Goal: Transaction & Acquisition: Purchase product/service

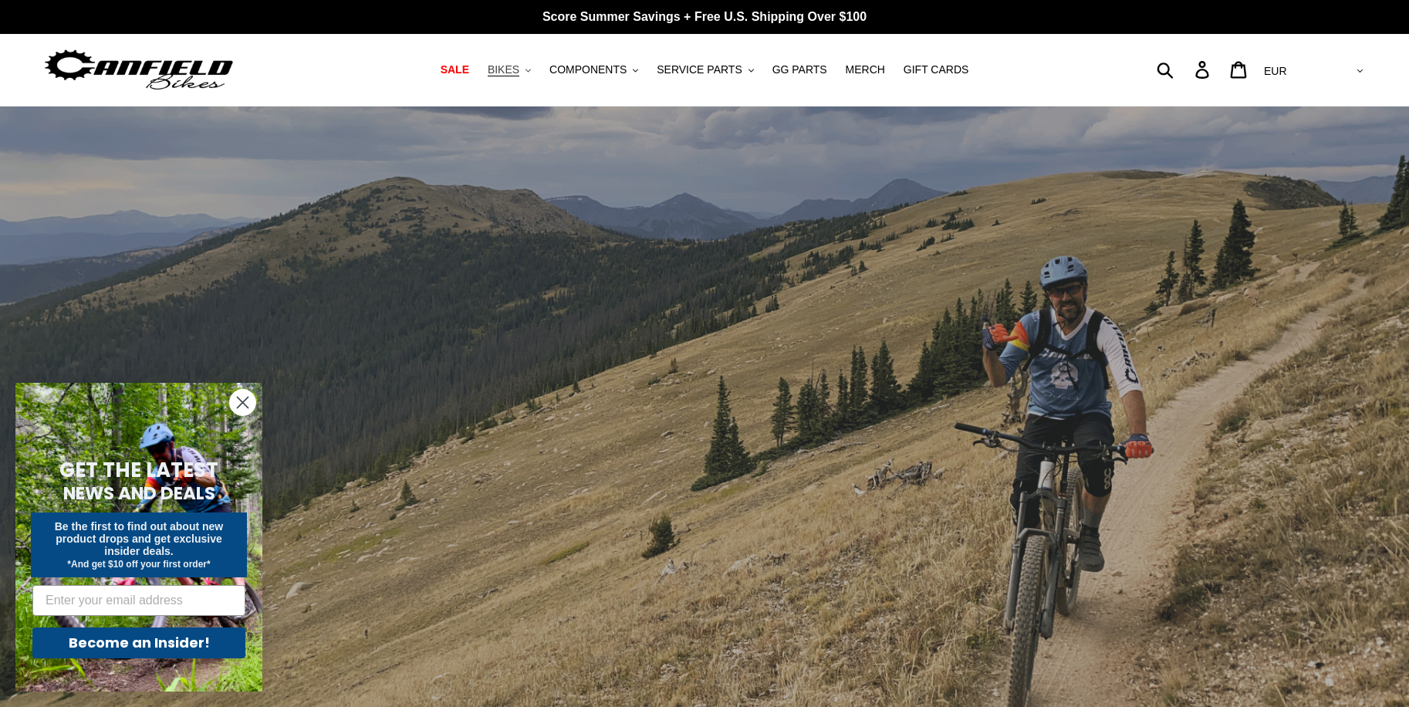
click at [535, 69] on button "BIKES .cls-1{fill:#231f20}" at bounding box center [509, 69] width 59 height 21
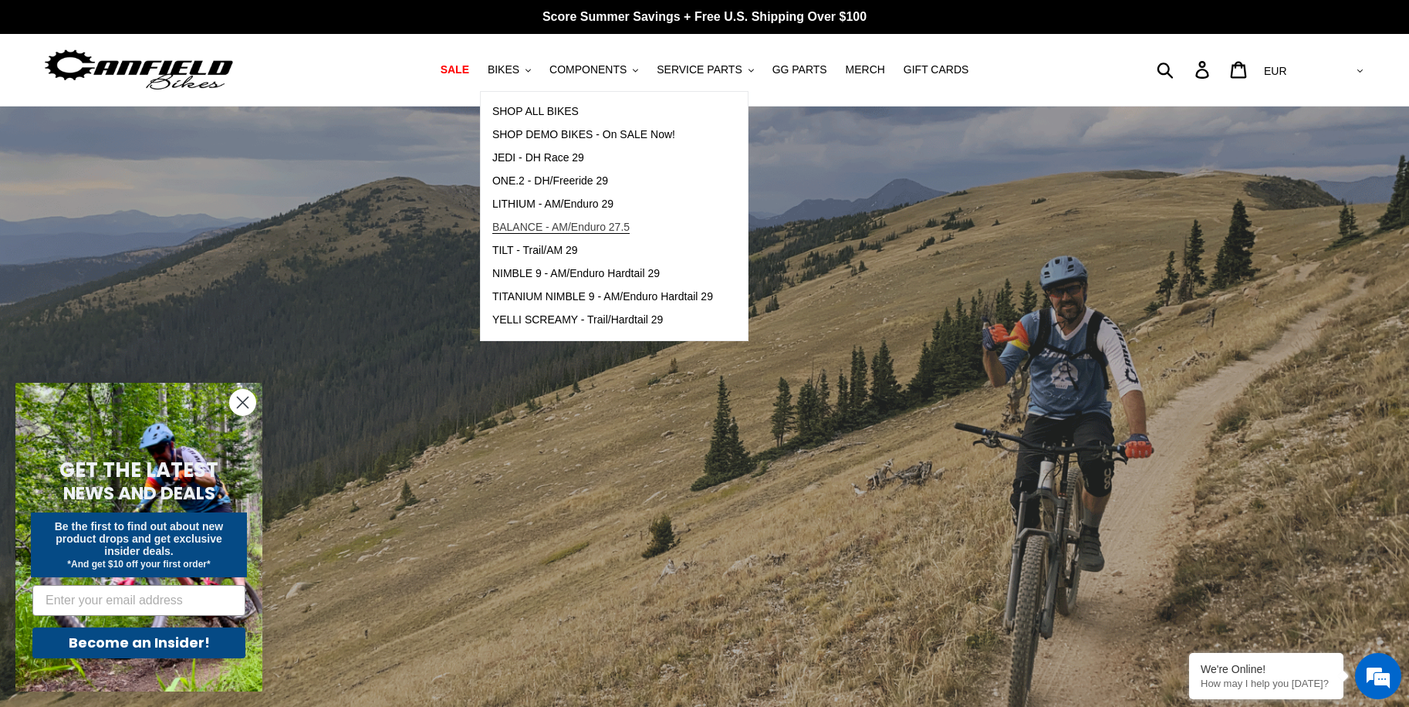
click at [605, 229] on span "BALANCE - AM/Enduro 27.5" at bounding box center [560, 227] width 137 height 13
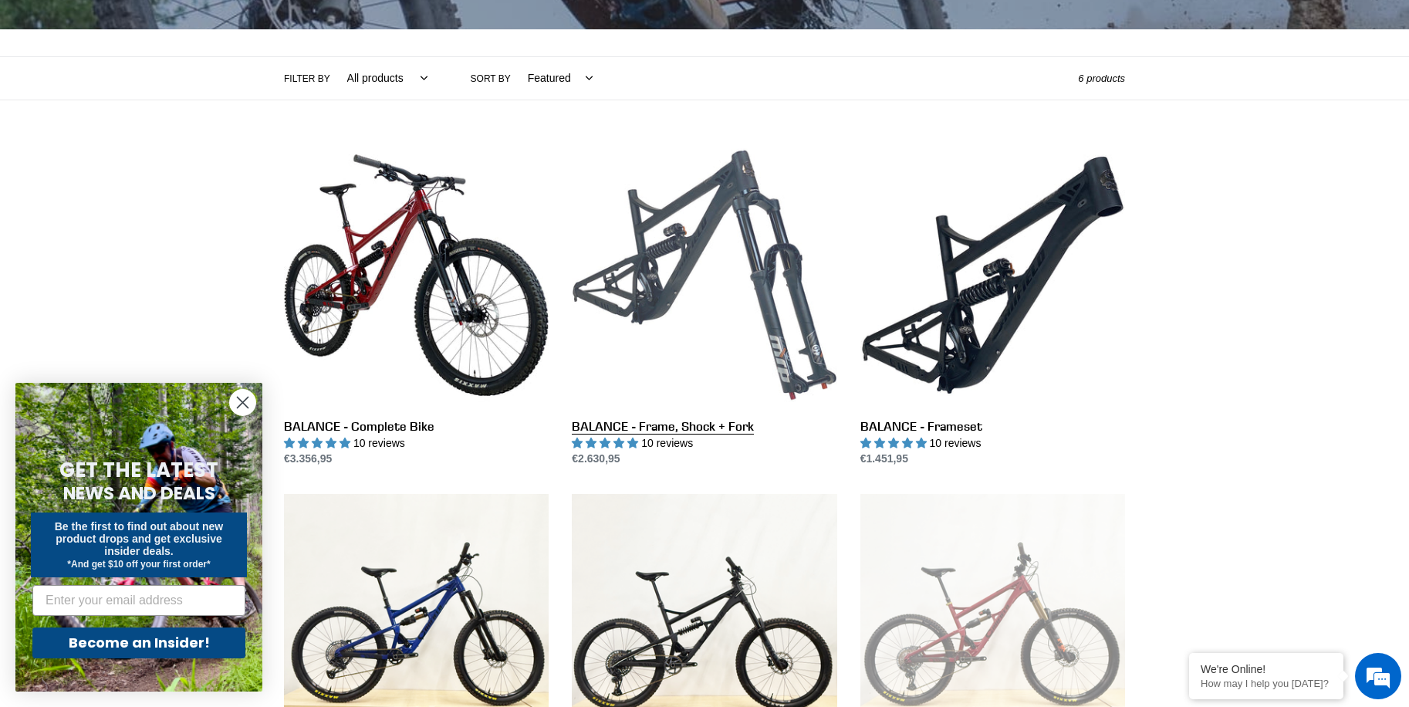
click at [670, 430] on link "BALANCE - Frame, Shock + Fork" at bounding box center [704, 305] width 265 height 325
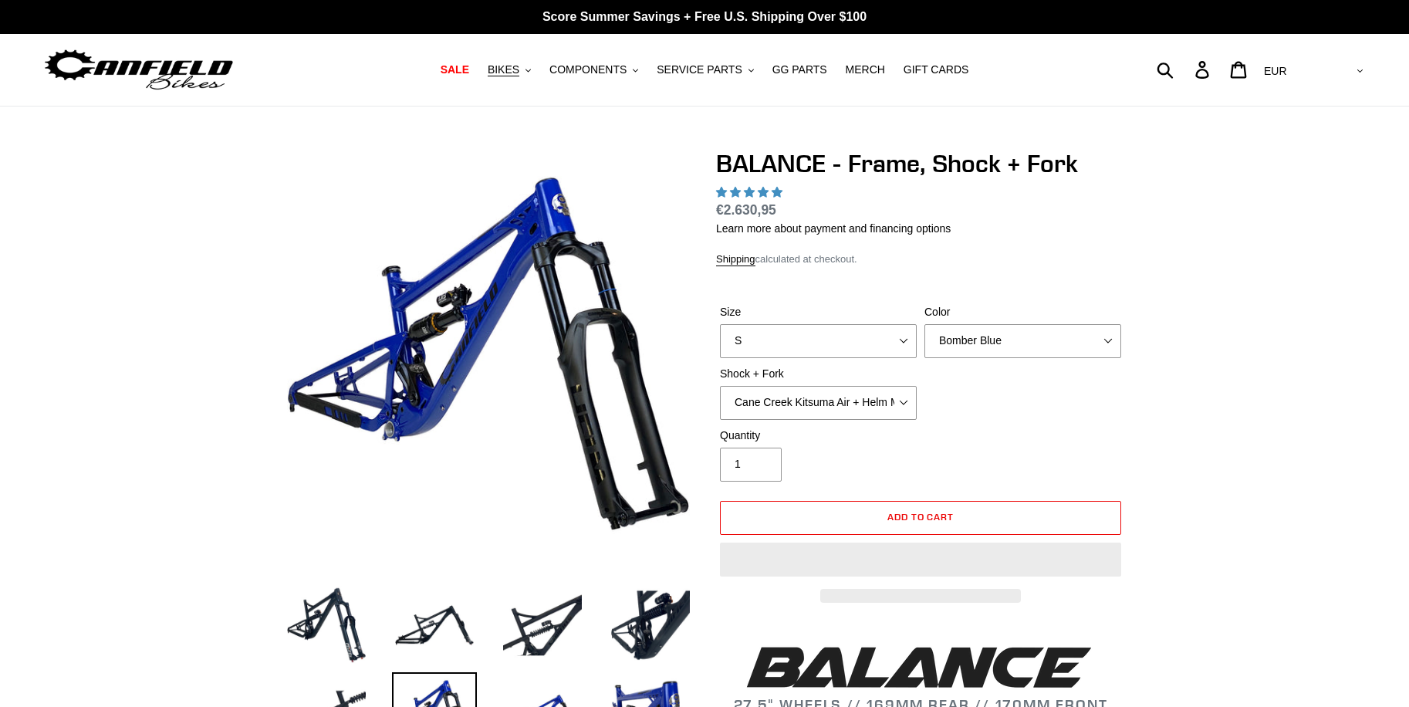
select select "highest-rating"
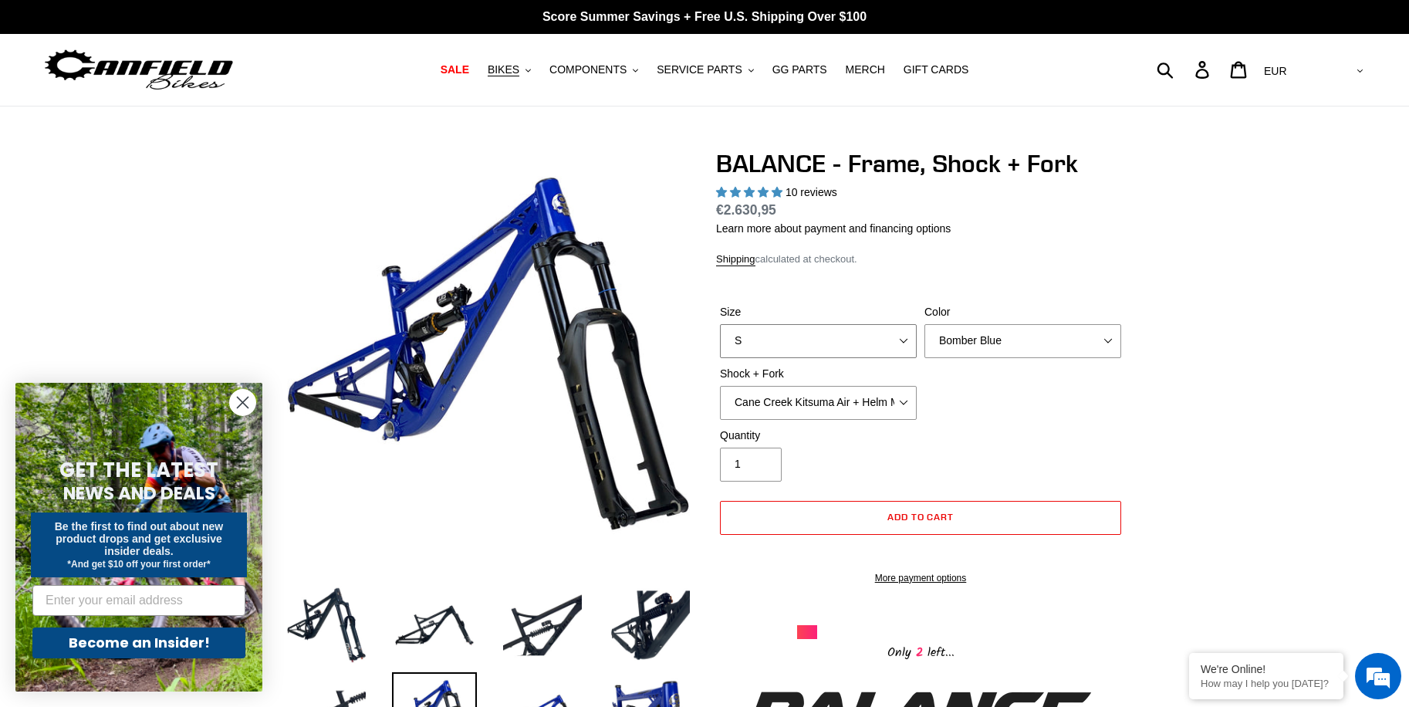
click at [893, 341] on select "S M L XL" at bounding box center [818, 341] width 197 height 34
select select "M"
click at [720, 324] on select "S M L XL" at bounding box center [818, 341] width 197 height 34
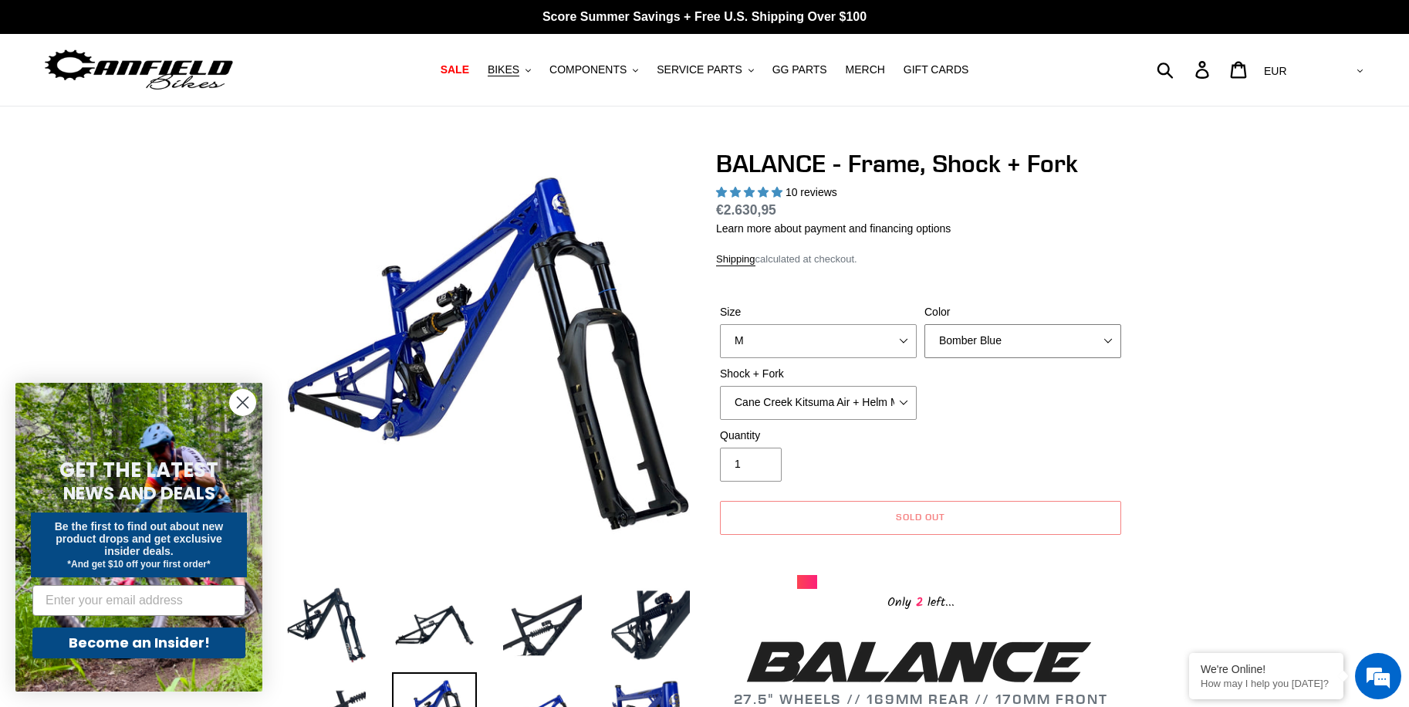
click at [1037, 346] on select "Bomber Blue Goat's Blood Stealth Black" at bounding box center [1022, 341] width 197 height 34
click at [924, 324] on select "Bomber Blue Goat's Blood Stealth Black" at bounding box center [1022, 341] width 197 height 34
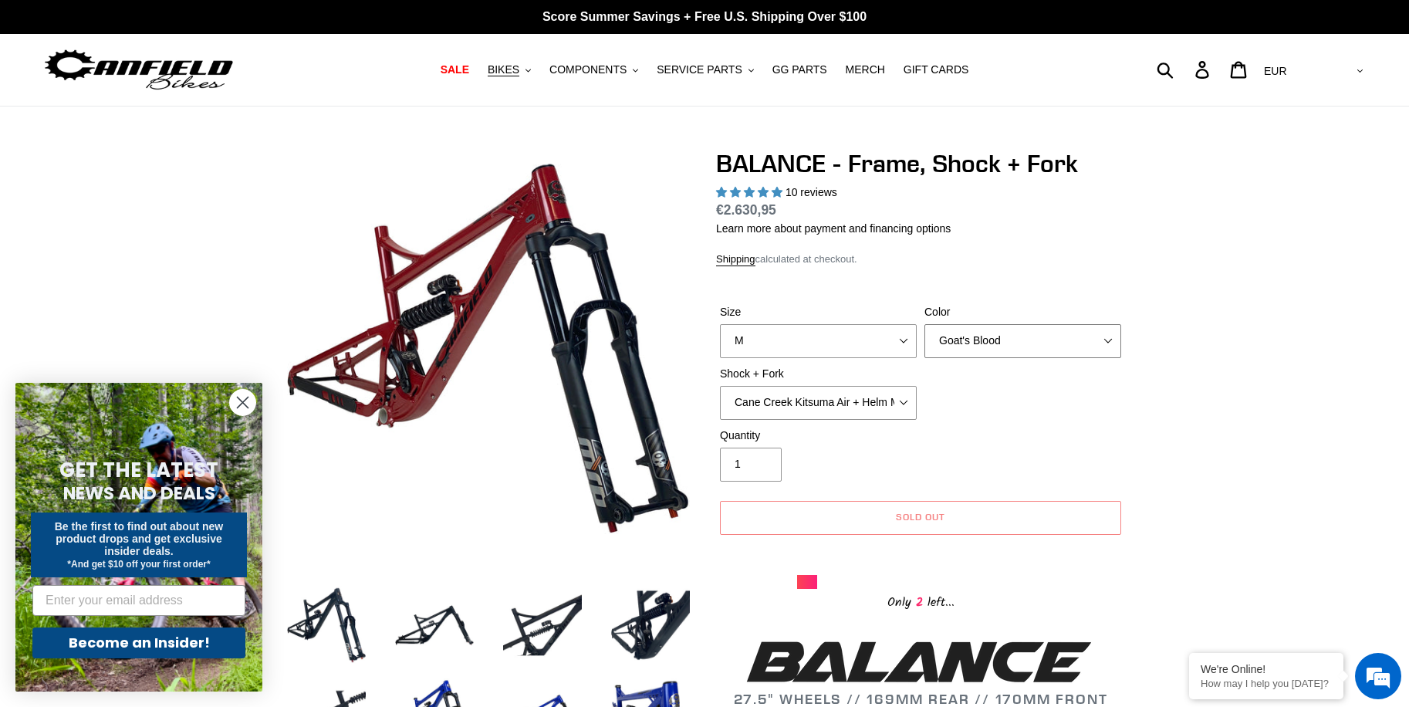
click at [1044, 349] on select "Bomber Blue Goat's Blood Stealth Black" at bounding box center [1022, 341] width 197 height 34
click at [924, 324] on select "Bomber Blue Goat's Blood Stealth Black" at bounding box center [1022, 341] width 197 height 34
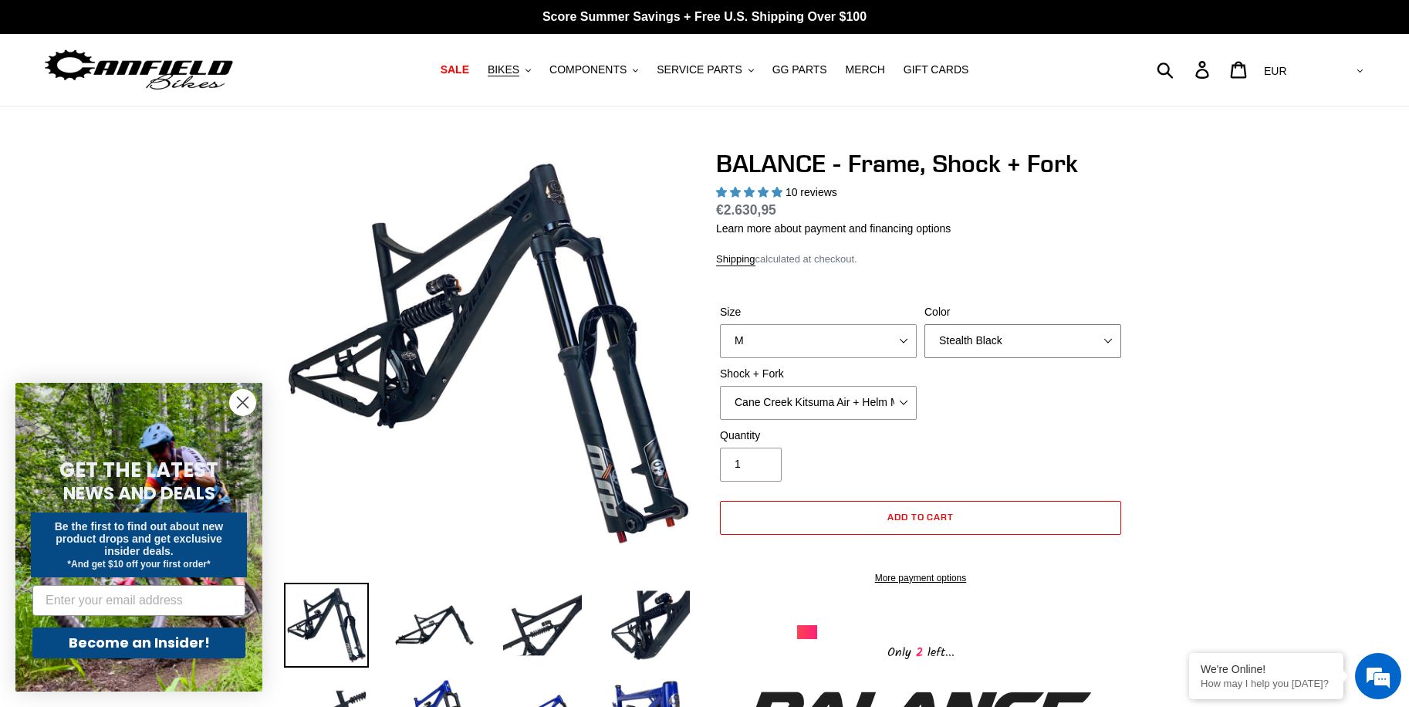
click at [1034, 344] on select "Bomber Blue Goat's Blood Stealth Black" at bounding box center [1022, 341] width 197 height 34
click at [924, 324] on select "Bomber Blue Goat's Blood Stealth Black" at bounding box center [1022, 341] width 197 height 34
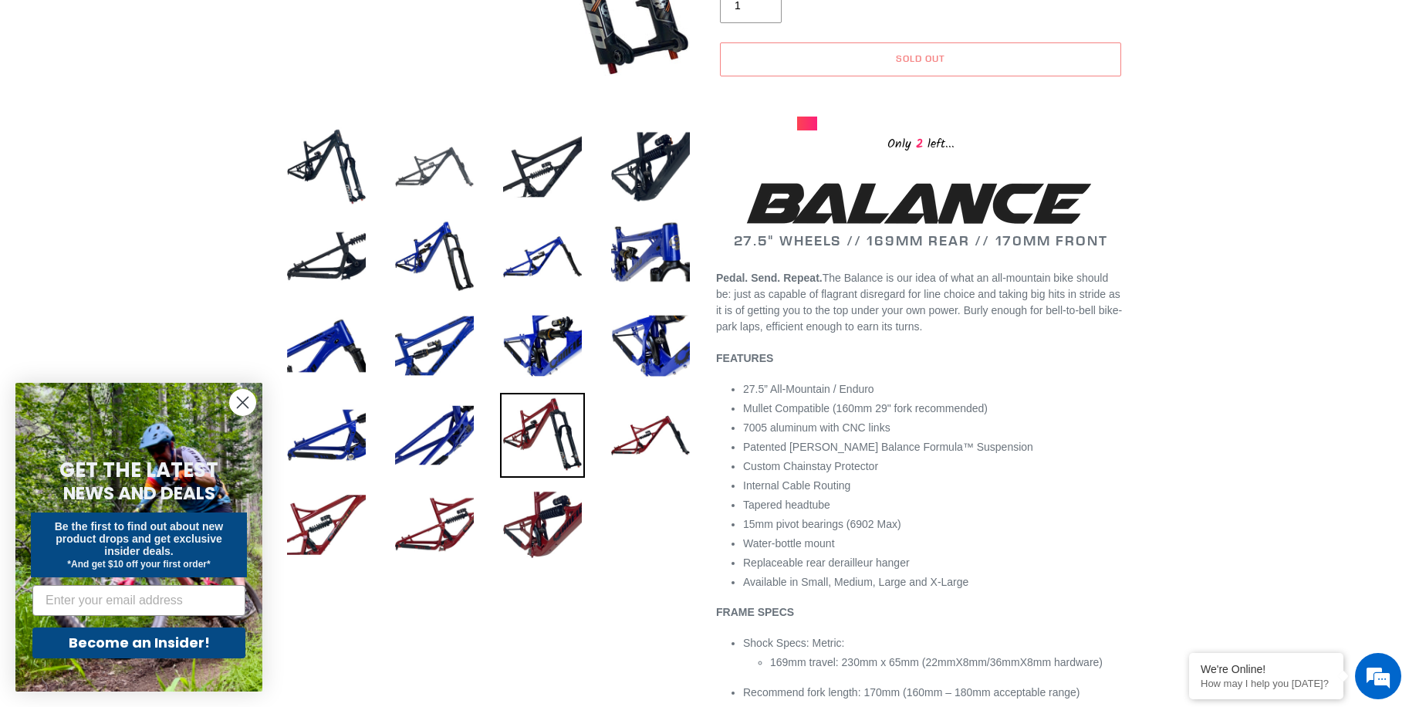
scroll to position [463, 0]
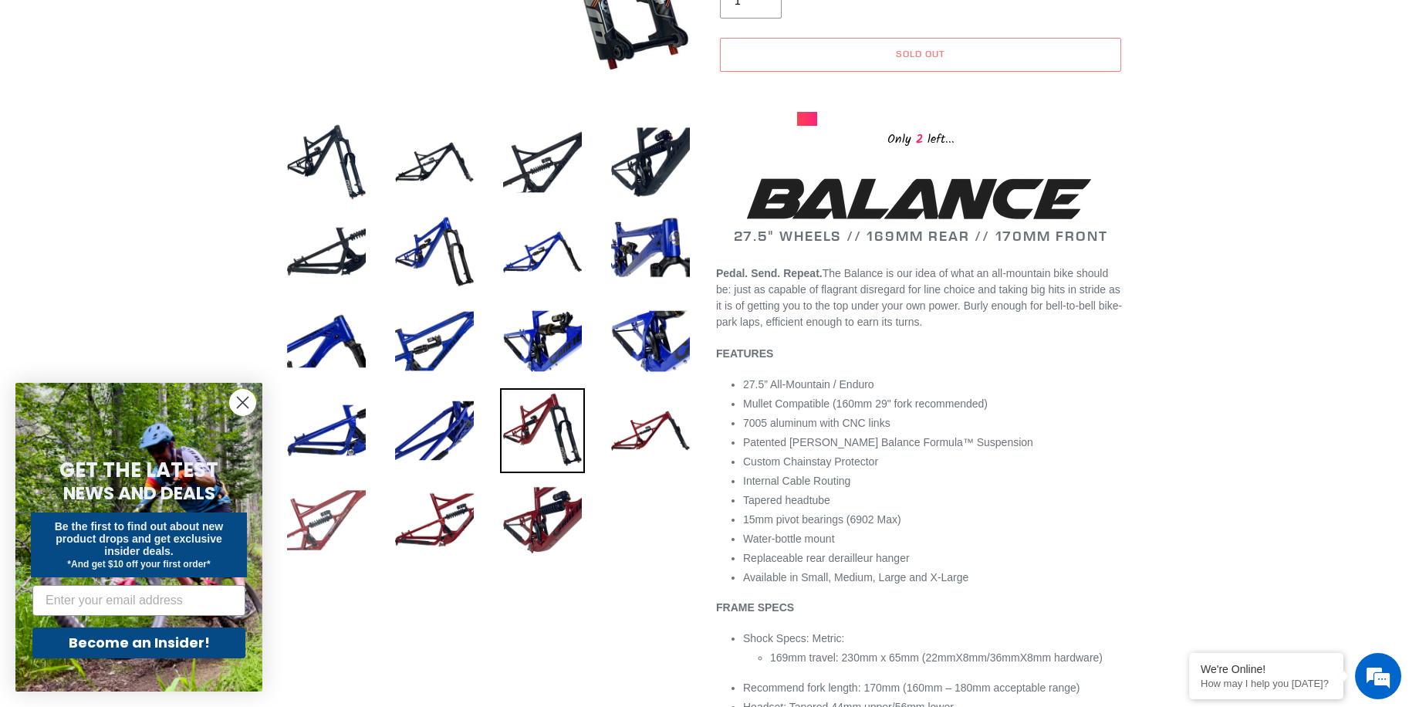
click at [314, 535] on img at bounding box center [326, 520] width 85 height 85
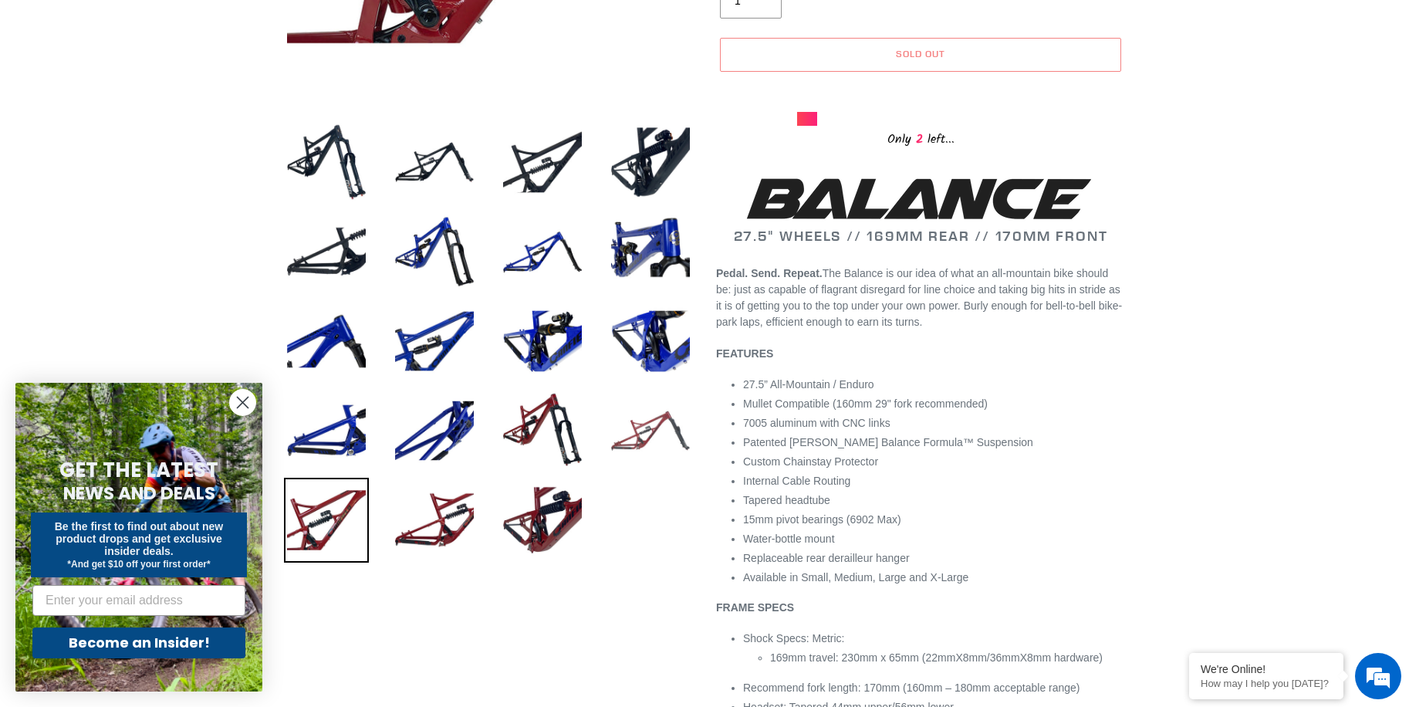
click at [619, 435] on img at bounding box center [650, 430] width 85 height 85
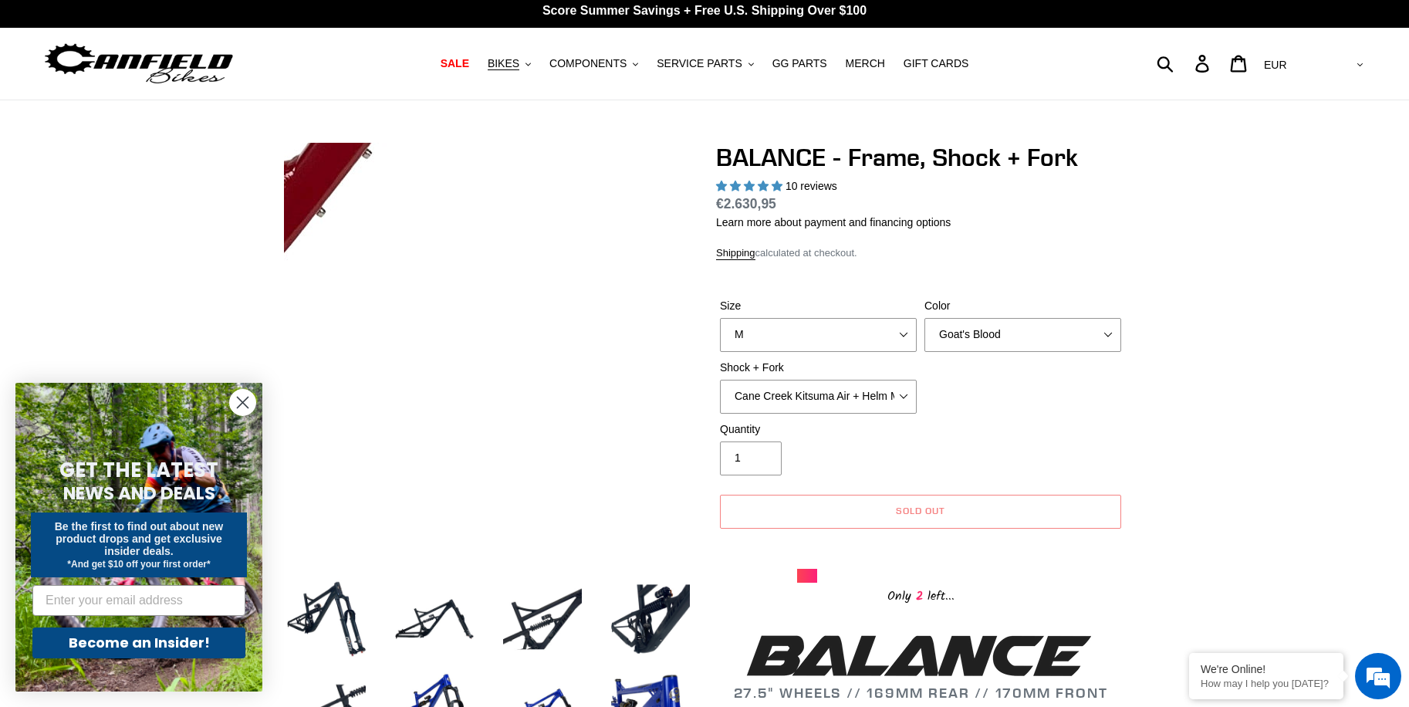
scroll to position [0, 0]
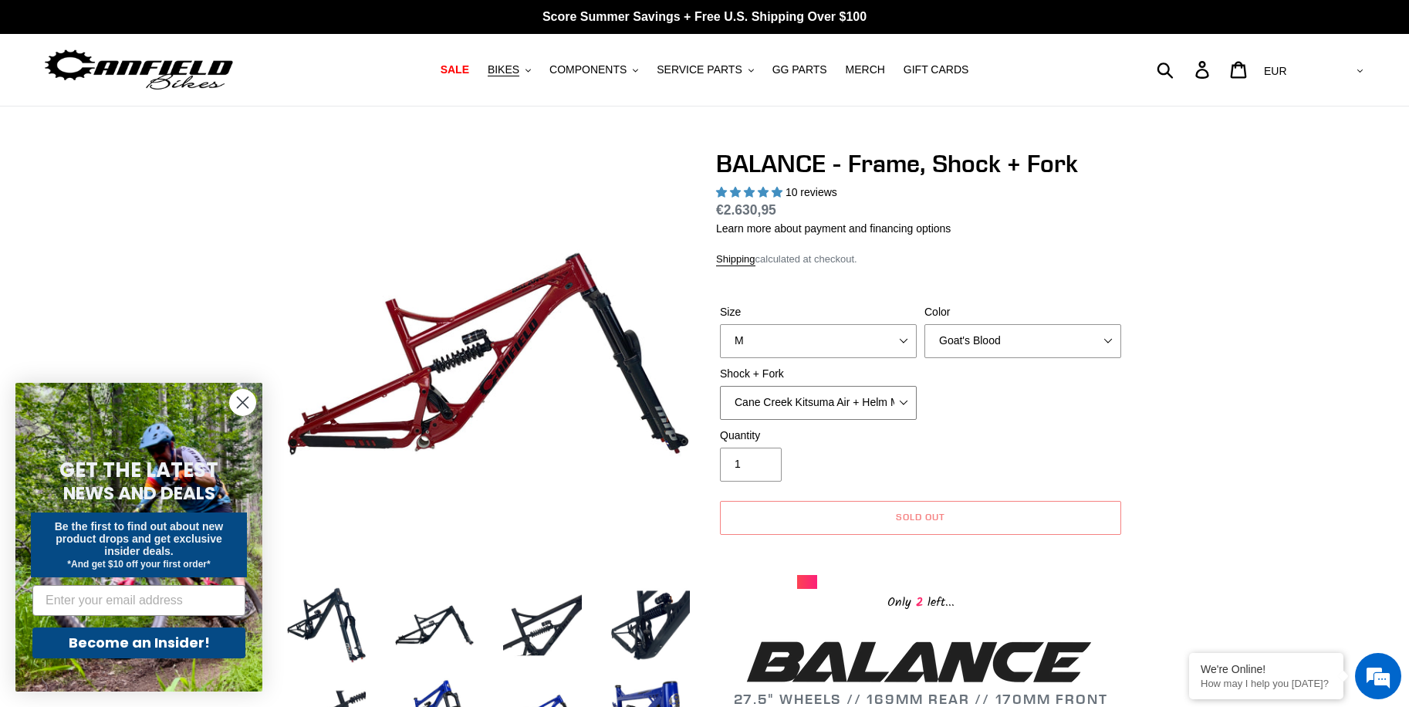
click at [904, 400] on select "Cane Creek Kitsuma Air + Helm MKII 27.5 170mm Fox Float X2 or DHX2 + Fox Float …" at bounding box center [818, 403] width 197 height 34
click at [825, 403] on select "Cane Creek Kitsuma Air + Helm MKII 27.5 170mm Fox Float X2 or DHX2 + Fox Float …" at bounding box center [818, 403] width 197 height 34
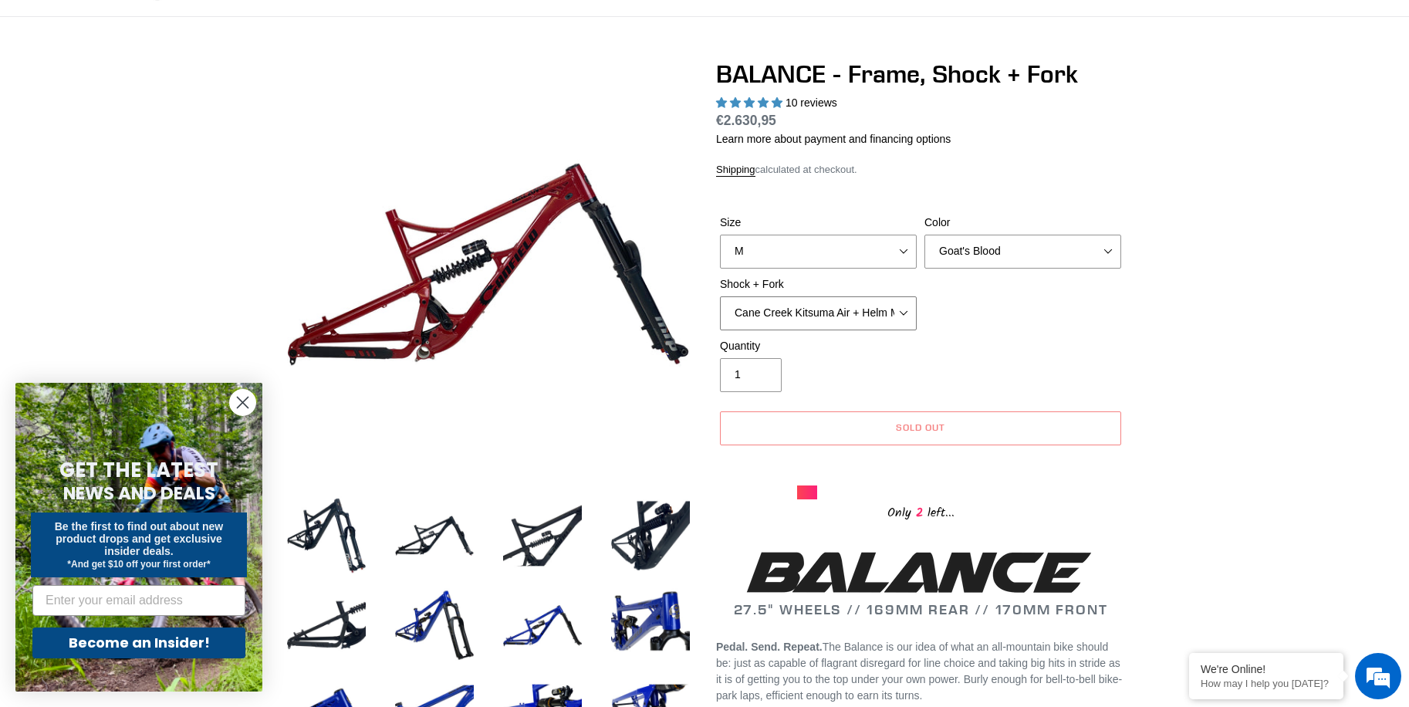
scroll to position [77, 0]
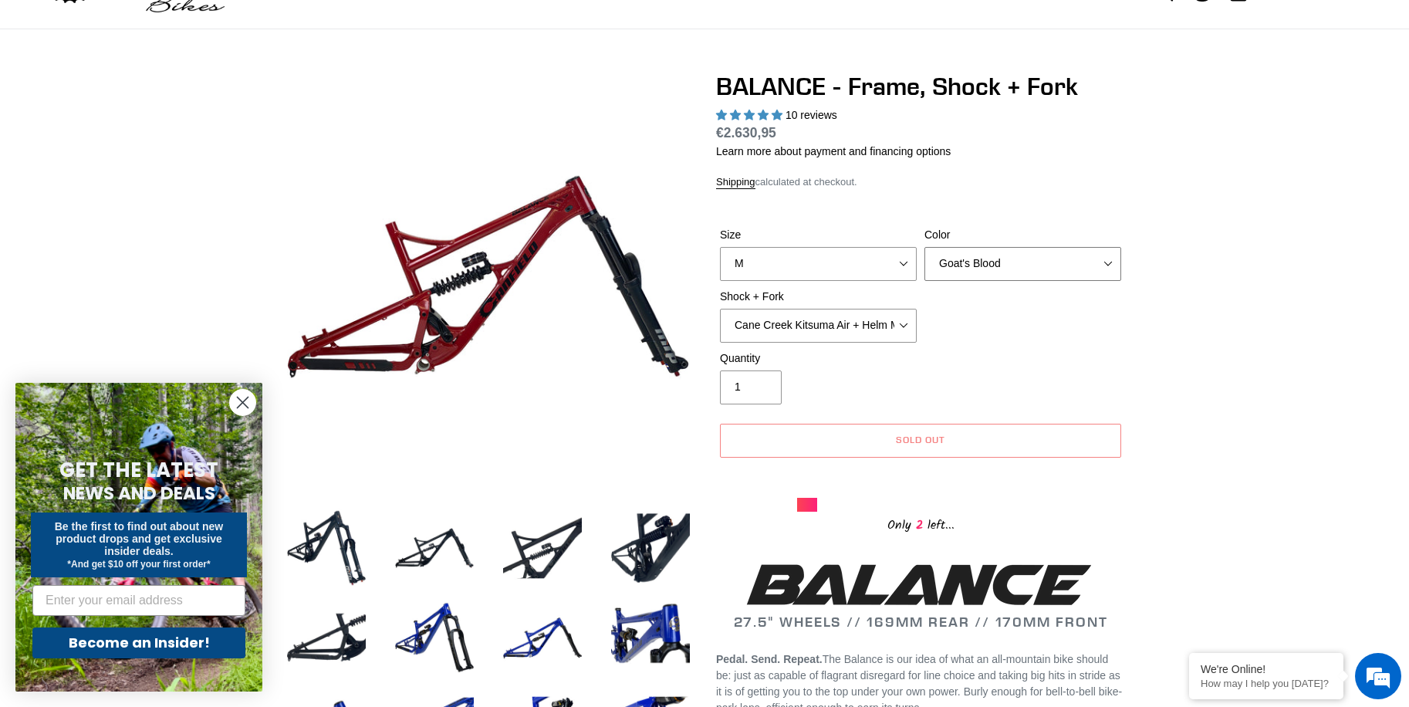
click at [1014, 267] on select "Bomber Blue Goat's Blood Stealth Black" at bounding box center [1022, 264] width 197 height 34
click at [924, 247] on select "Bomber Blue Goat's Blood Stealth Black" at bounding box center [1022, 264] width 197 height 34
click at [1048, 261] on select "Bomber Blue Goat's Blood Stealth Black" at bounding box center [1022, 264] width 197 height 34
select select "Stealth Black"
click at [924, 247] on select "Bomber Blue Goat's Blood Stealth Black" at bounding box center [1022, 264] width 197 height 34
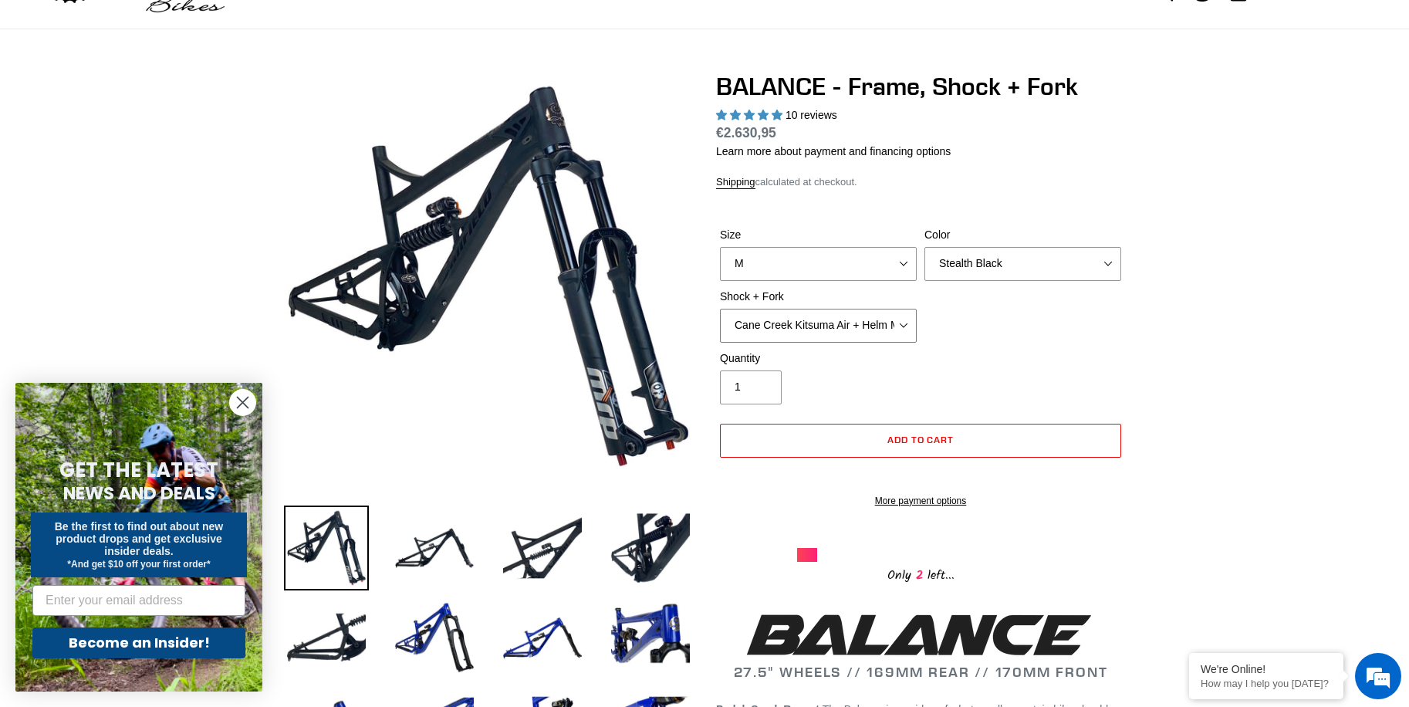
click at [883, 323] on select "Cane Creek Kitsuma Air + Helm MKII 27.5 170mm Fox Float X2 or DHX2 + Fox Float …" at bounding box center [818, 326] width 197 height 34
click at [720, 309] on select "Cane Creek Kitsuma Air + Helm MKII 27.5 170mm Fox Float X2 or DHX2 + Fox Float …" at bounding box center [818, 326] width 197 height 34
click at [839, 325] on select "Cane Creek Kitsuma Air + Helm MKII 27.5 170mm Fox Float X2 or DHX2 + Fox Float …" at bounding box center [818, 326] width 197 height 34
select select "Cane Creek Kitsuma Air + Helm MKII 27.5 170mm"
click at [720, 309] on select "Cane Creek Kitsuma Air + Helm MKII 27.5 170mm Fox Float X2 or DHX2 + Fox Float …" at bounding box center [818, 326] width 197 height 34
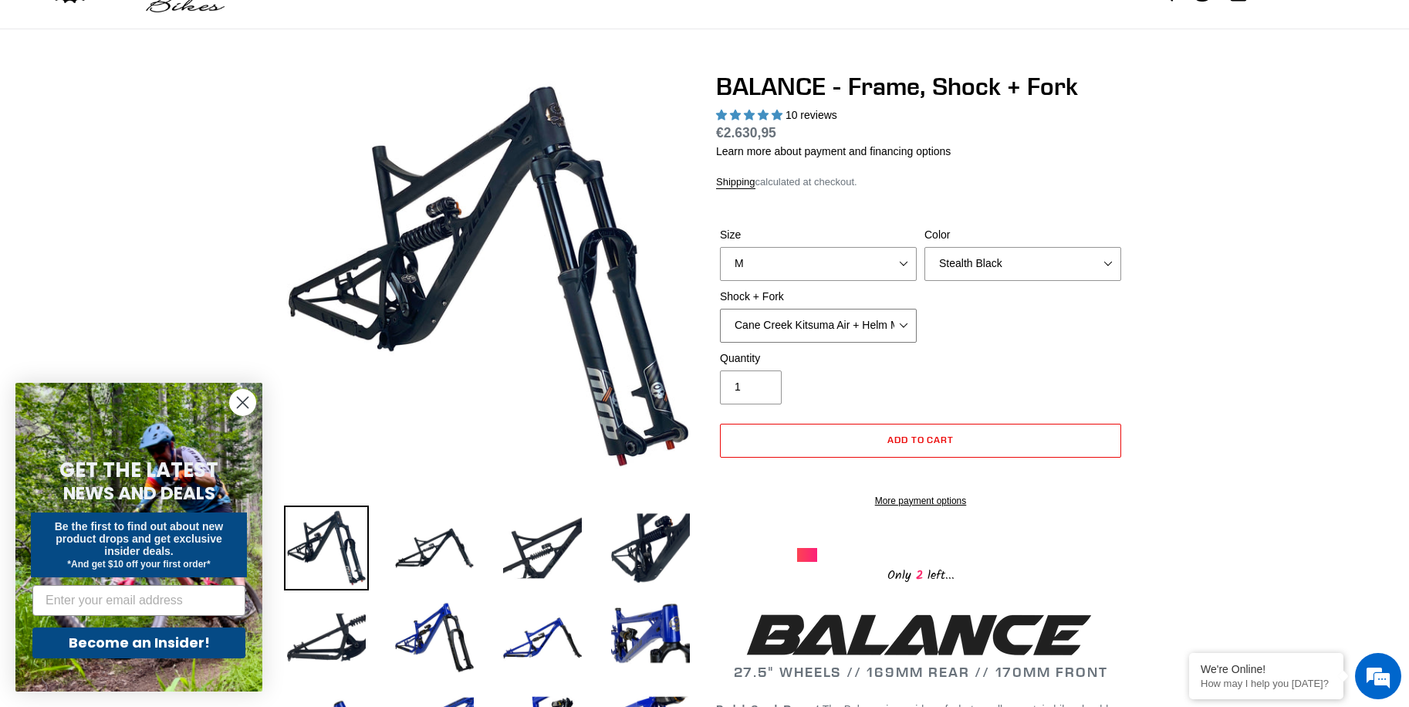
click at [844, 330] on select "Cane Creek Kitsuma Air + Helm MKII 27.5 170mm Fox Float X2 or DHX2 + Fox Float …" at bounding box center [818, 326] width 197 height 34
click at [849, 329] on select "Cane Creek Kitsuma Air + Helm MKII 27.5 170mm Fox Float X2 or DHX2 + Fox Float …" at bounding box center [818, 326] width 197 height 34
